Goal: Task Accomplishment & Management: Manage account settings

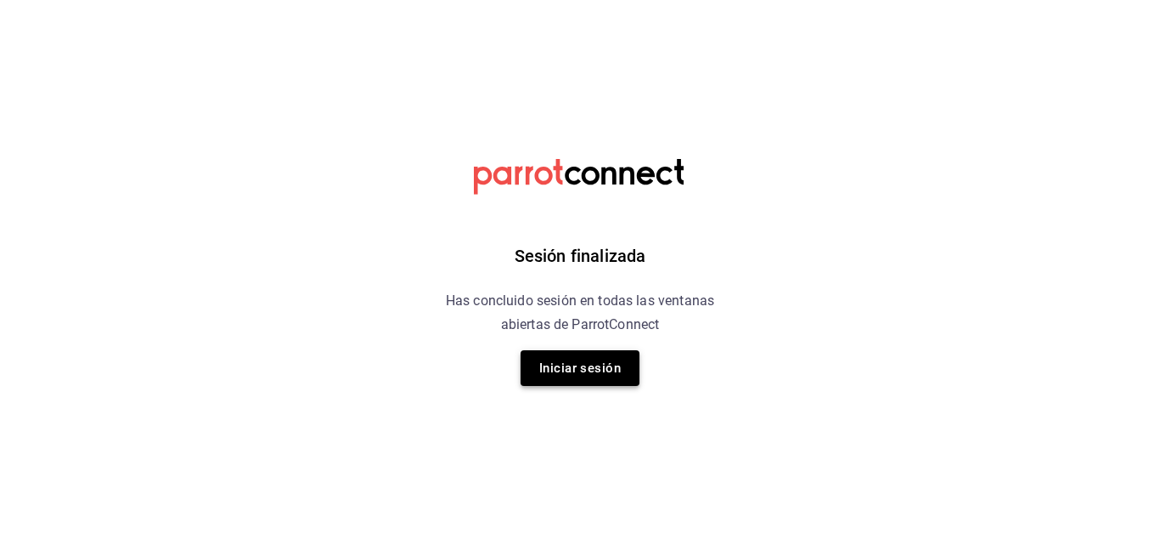
click at [618, 361] on button "Iniciar sesión" at bounding box center [580, 368] width 119 height 36
